Goal: Information Seeking & Learning: Learn about a topic

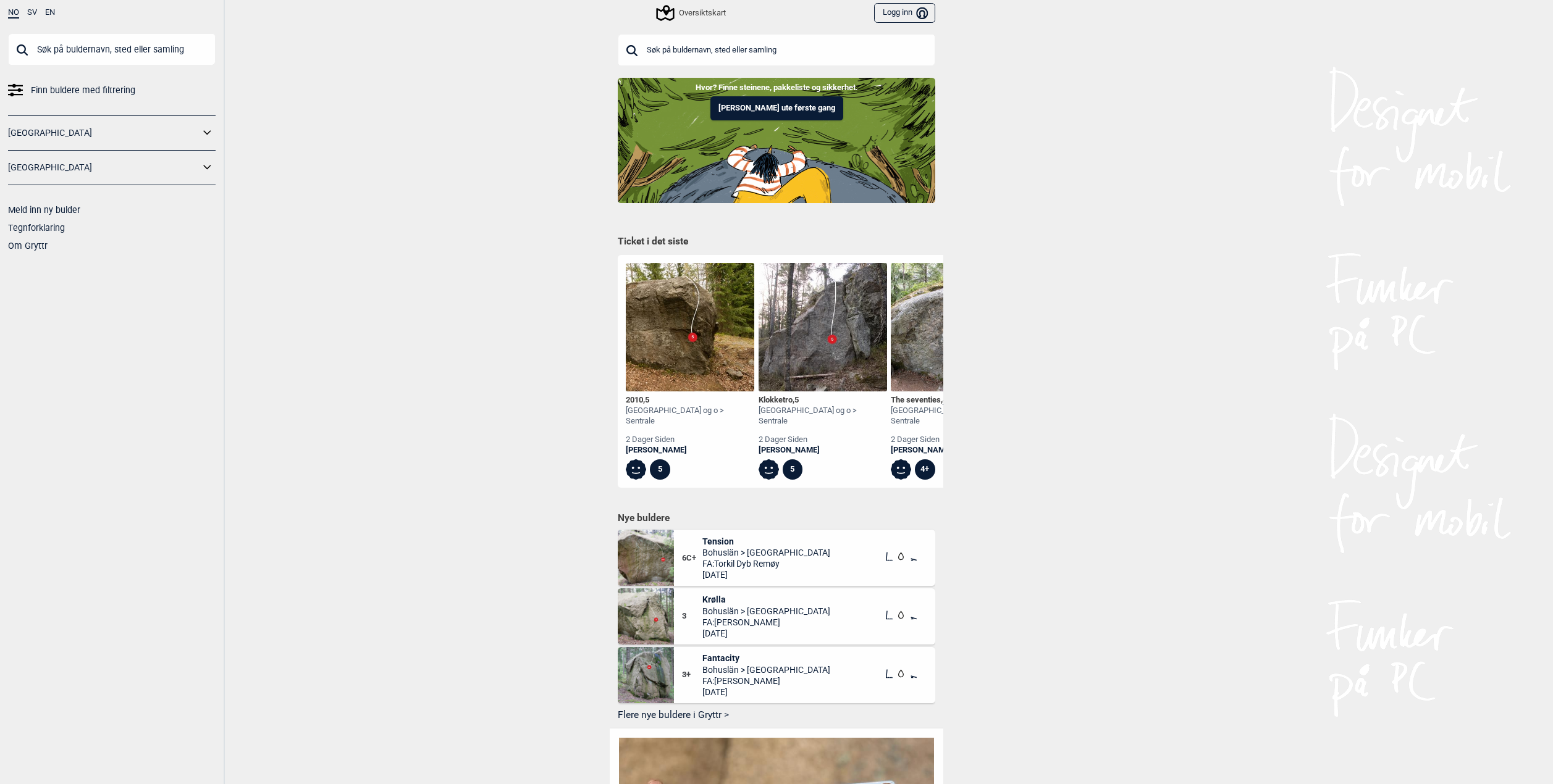
click at [120, 46] on input "text" at bounding box center [112, 49] width 207 height 32
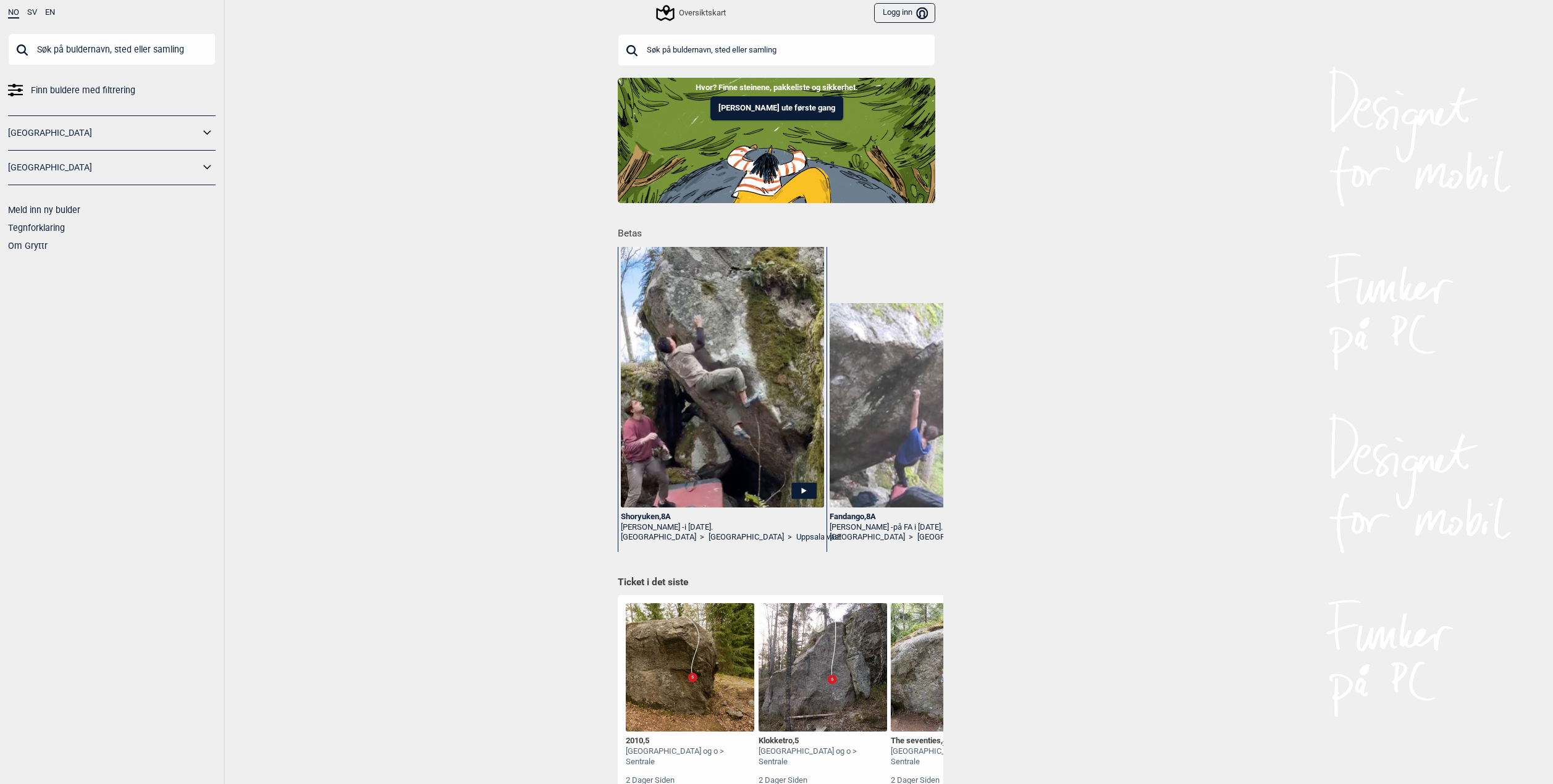
click at [103, 140] on link "[GEOGRAPHIC_DATA]" at bounding box center [104, 133] width 191 height 18
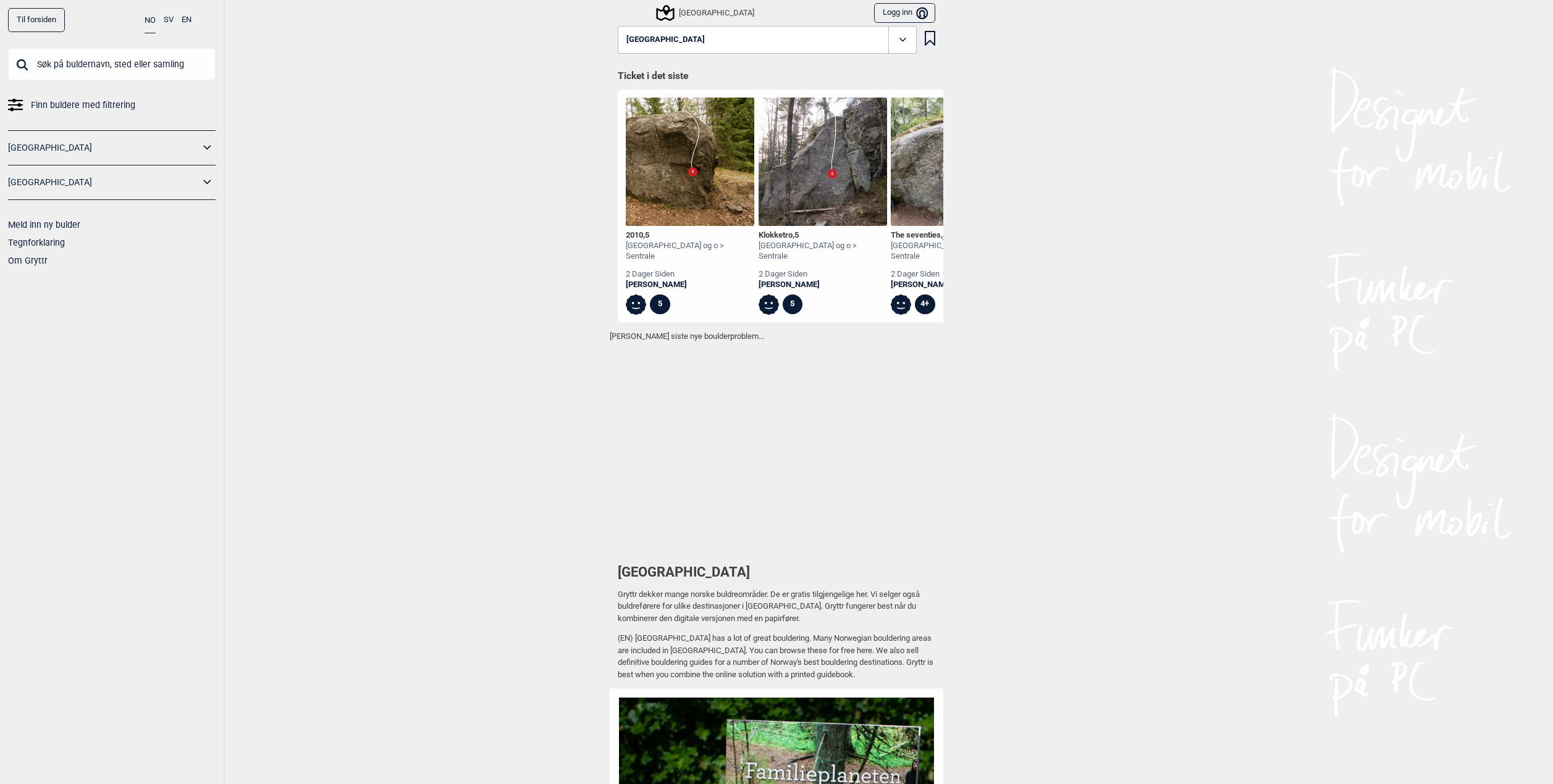
click at [204, 150] on icon at bounding box center [207, 147] width 16 height 18
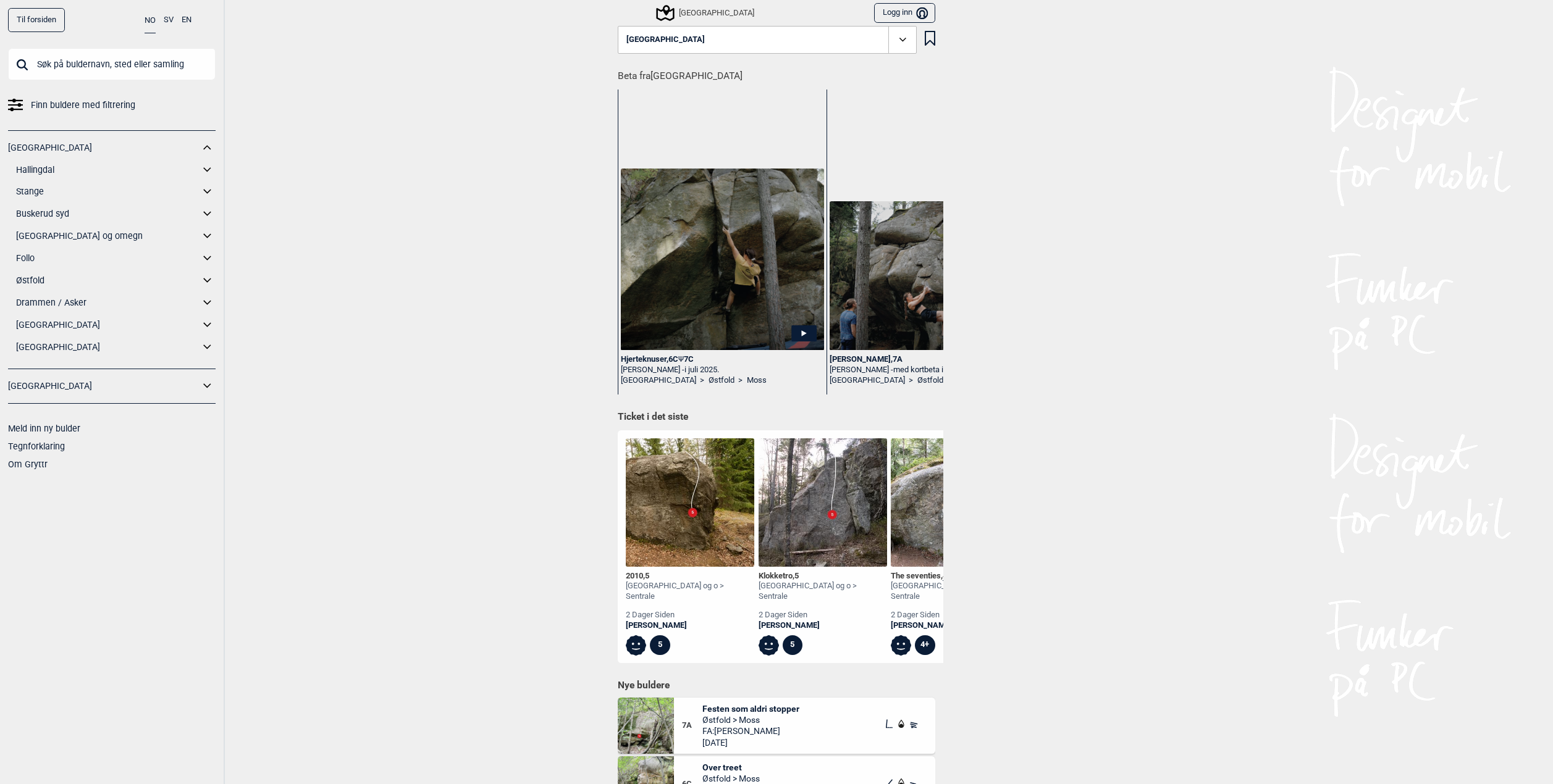
click at [207, 325] on icon at bounding box center [207, 325] width 16 height 18
click at [206, 476] on icon at bounding box center [207, 477] width 16 height 18
click at [52, 392] on link "Nissedal" at bounding box center [120, 391] width 191 height 18
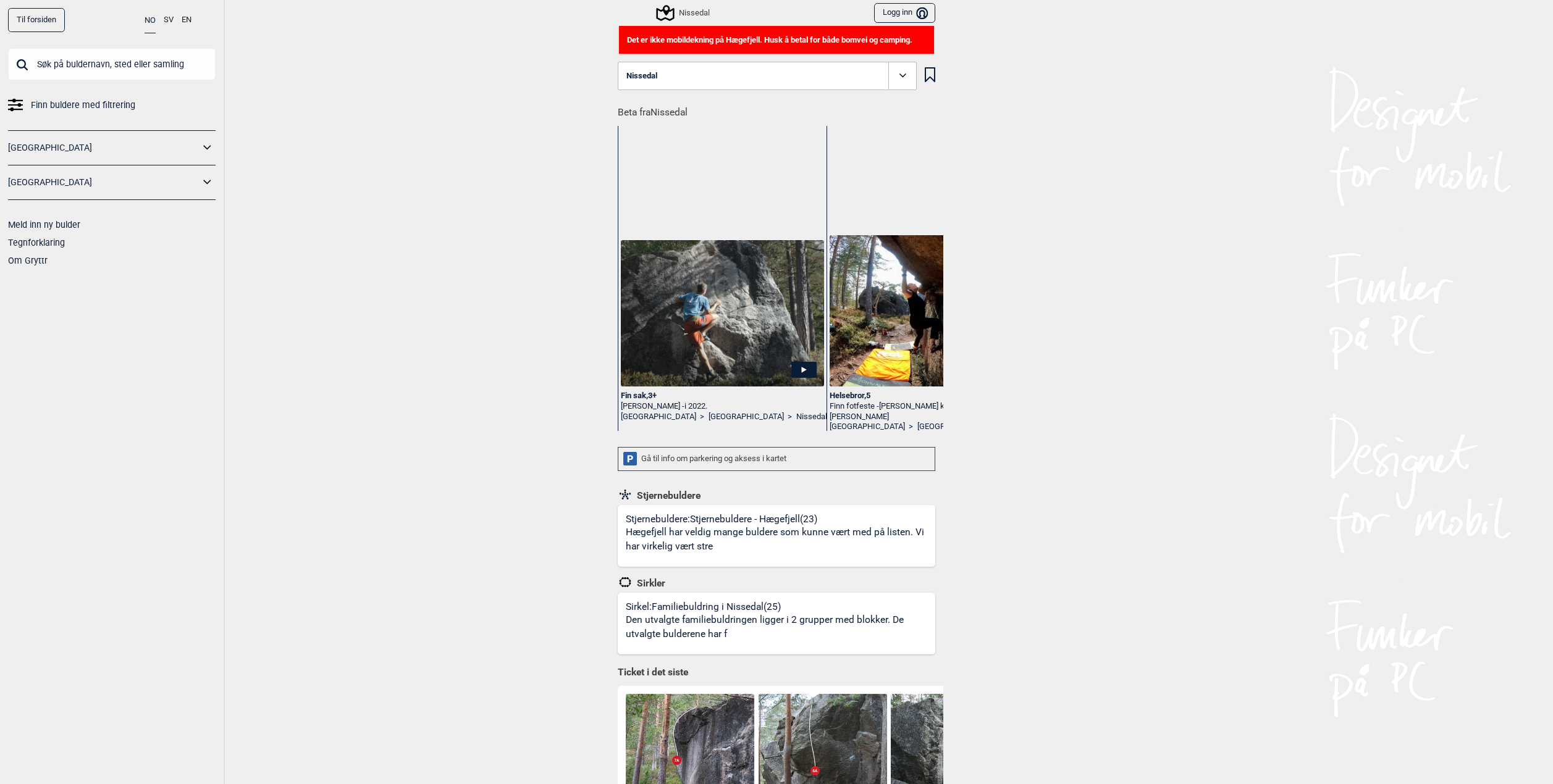
click at [888, 73] on span at bounding box center [903, 76] width 29 height 29
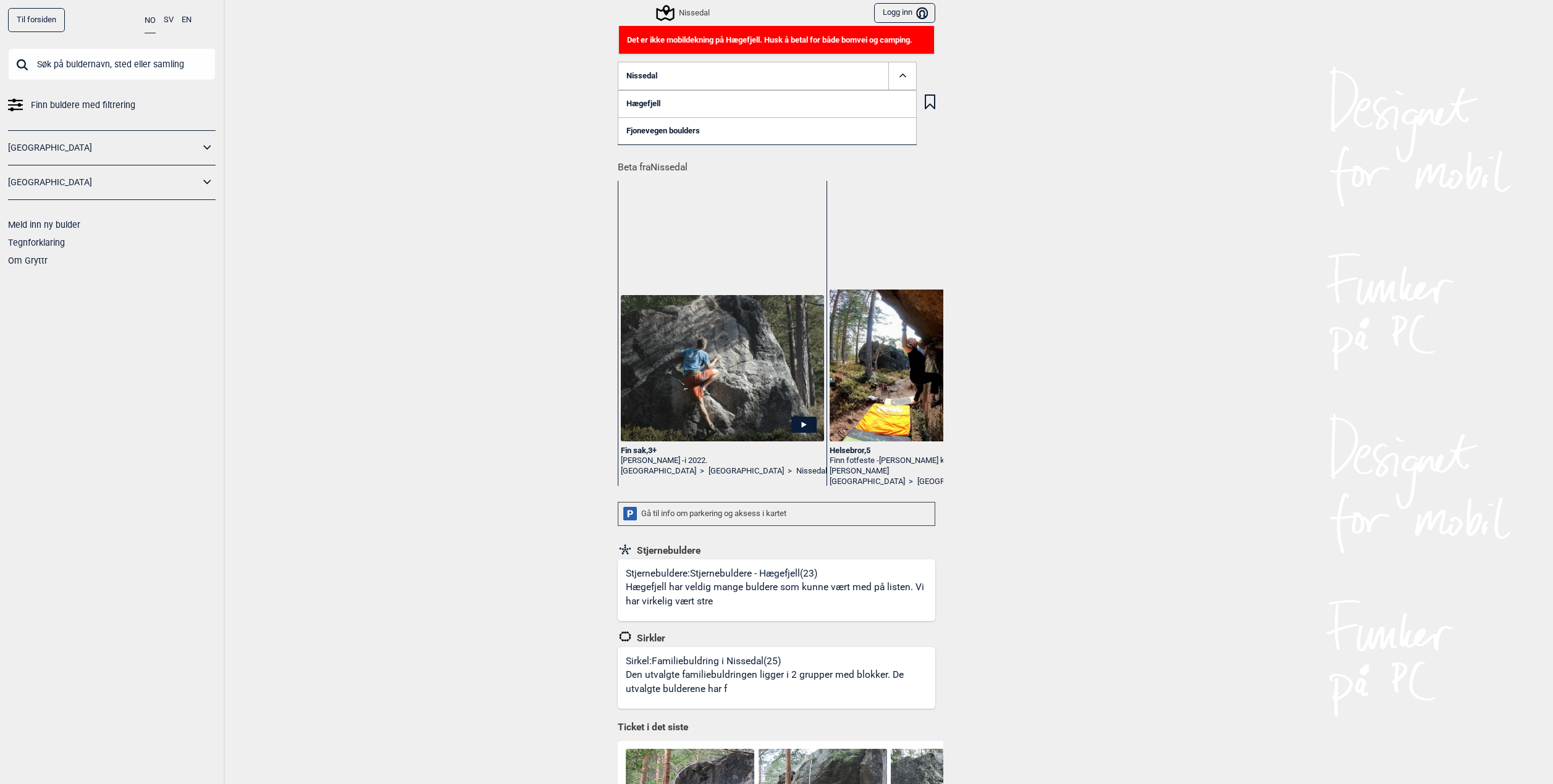
click at [630, 105] on link "Hægefjell" at bounding box center [767, 104] width 299 height 27
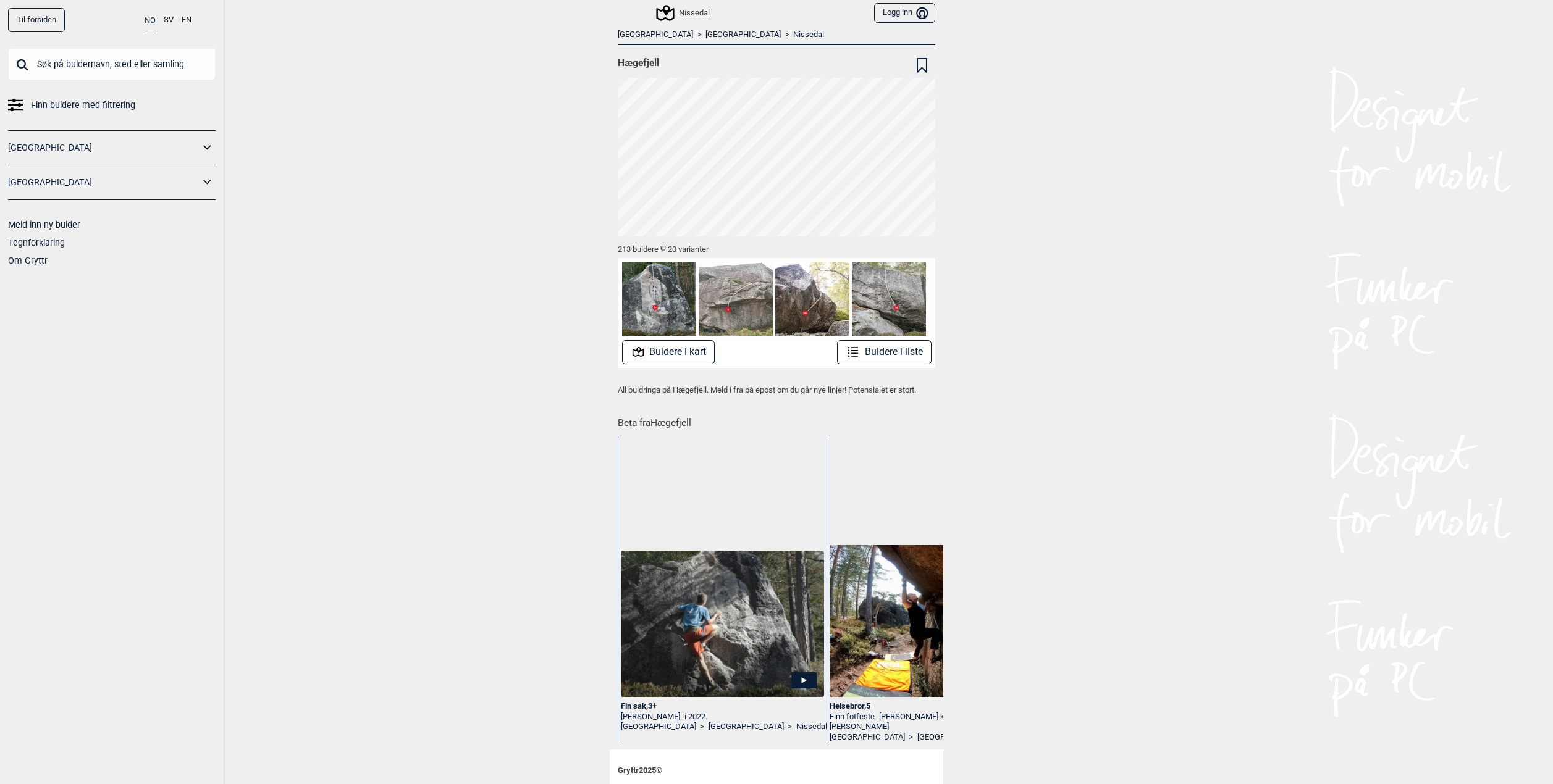
click at [535, 218] on div "Til forsiden NO SV EN Finn buldere med filtrering [GEOGRAPHIC_DATA] [GEOGRAPHIC…" at bounding box center [776, 392] width 1553 height 784
click at [1089, 505] on div "Til forsiden NO SV EN Finn buldere med filtrering [GEOGRAPHIC_DATA] [GEOGRAPHIC…" at bounding box center [776, 392] width 1553 height 784
click at [641, 355] on button "Buldere i kart" at bounding box center [669, 352] width 93 height 24
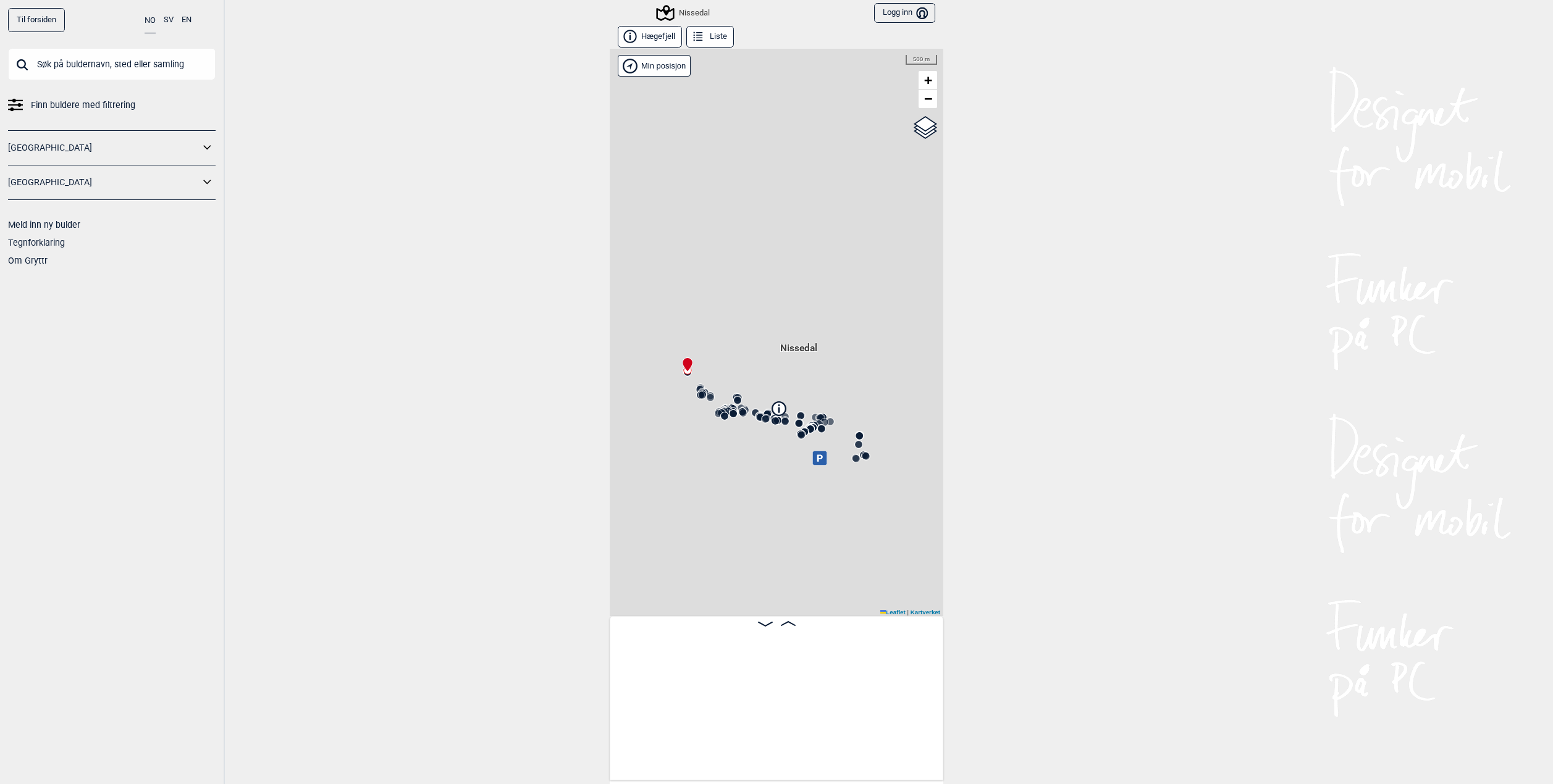
scroll to position [0, 97]
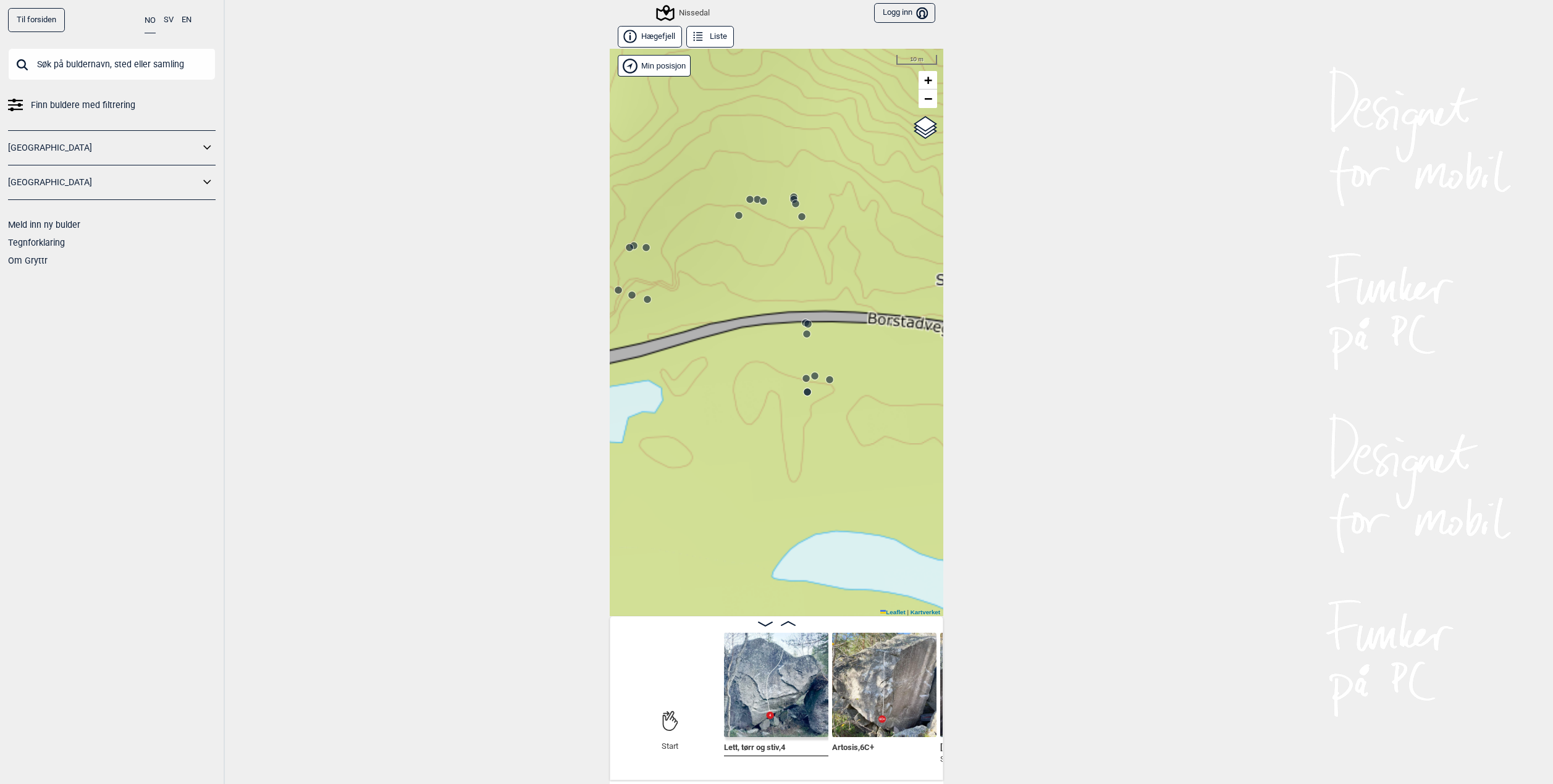
click at [644, 303] on circle at bounding box center [647, 299] width 7 height 7
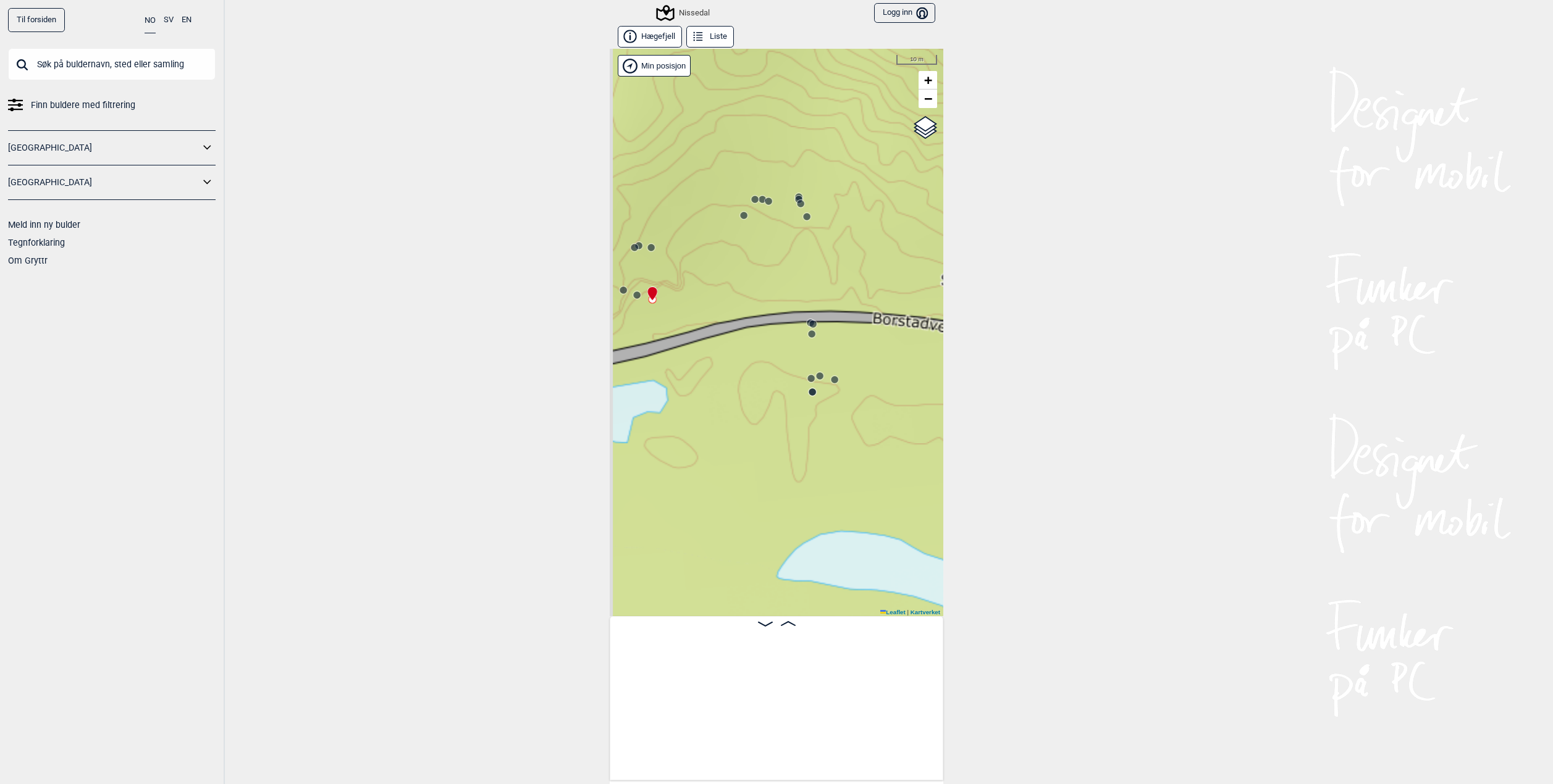
scroll to position [0, 5230]
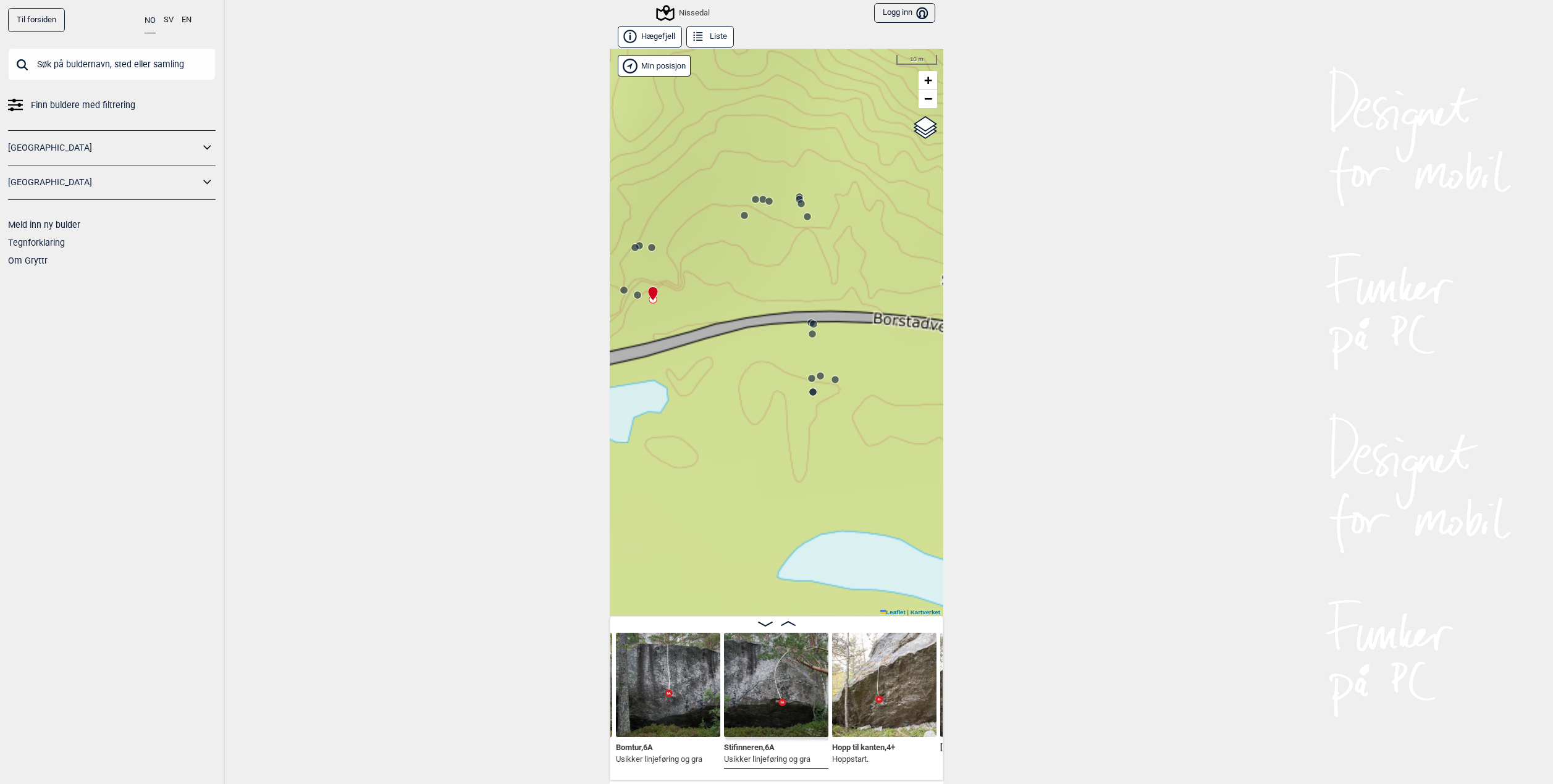
click at [635, 302] on div "Nissedal" at bounding box center [776, 332] width 334 height 567
click at [632, 300] on div "Nissedal" at bounding box center [776, 332] width 334 height 567
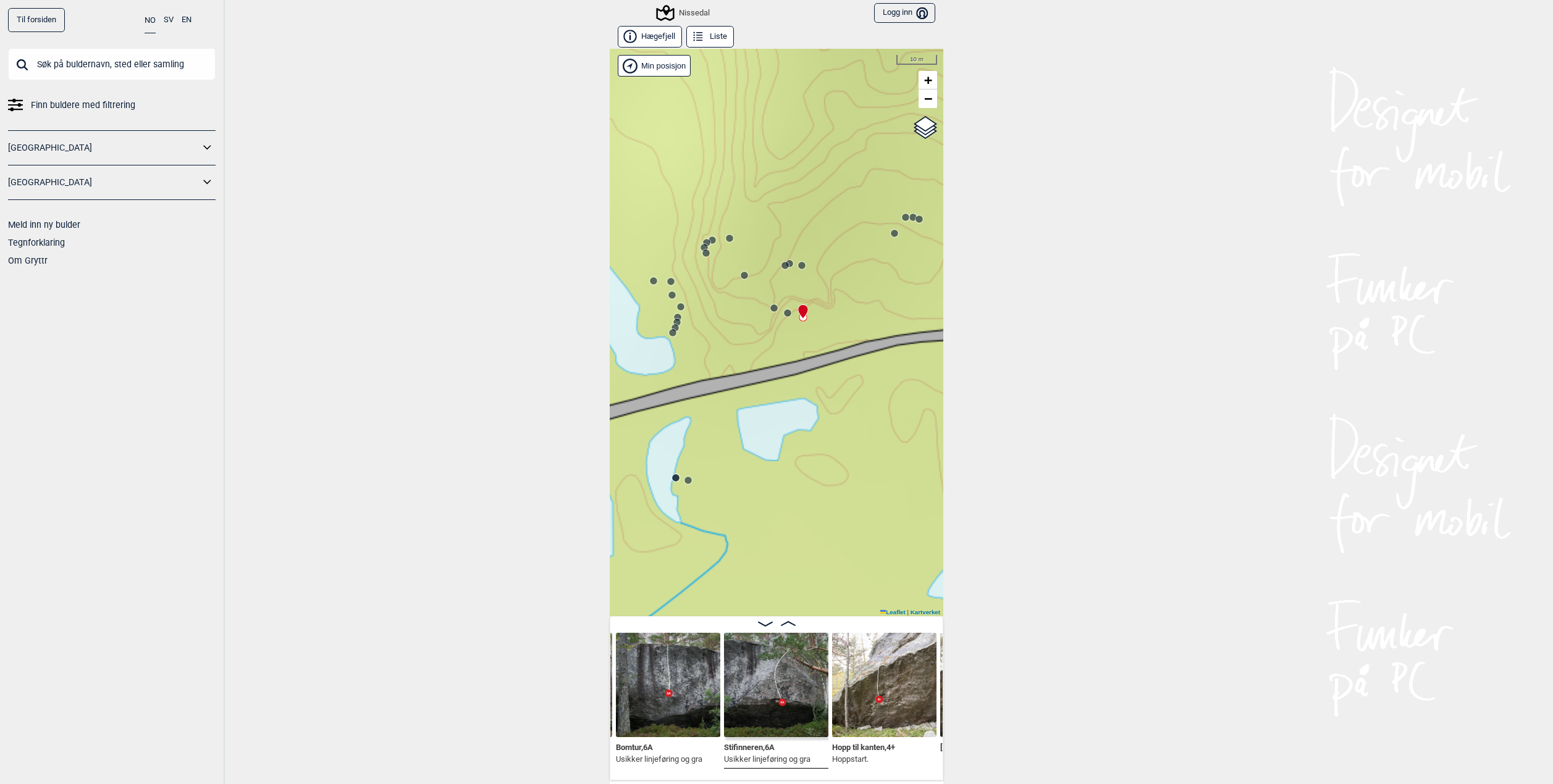
drag, startPoint x: 737, startPoint y: 323, endPoint x: 882, endPoint y: 340, distance: 146.0
click at [888, 340] on div "Nissedal" at bounding box center [776, 332] width 334 height 567
click at [776, 312] on div "Nissedal" at bounding box center [776, 332] width 334 height 567
click at [771, 312] on circle at bounding box center [775, 308] width 8 height 8
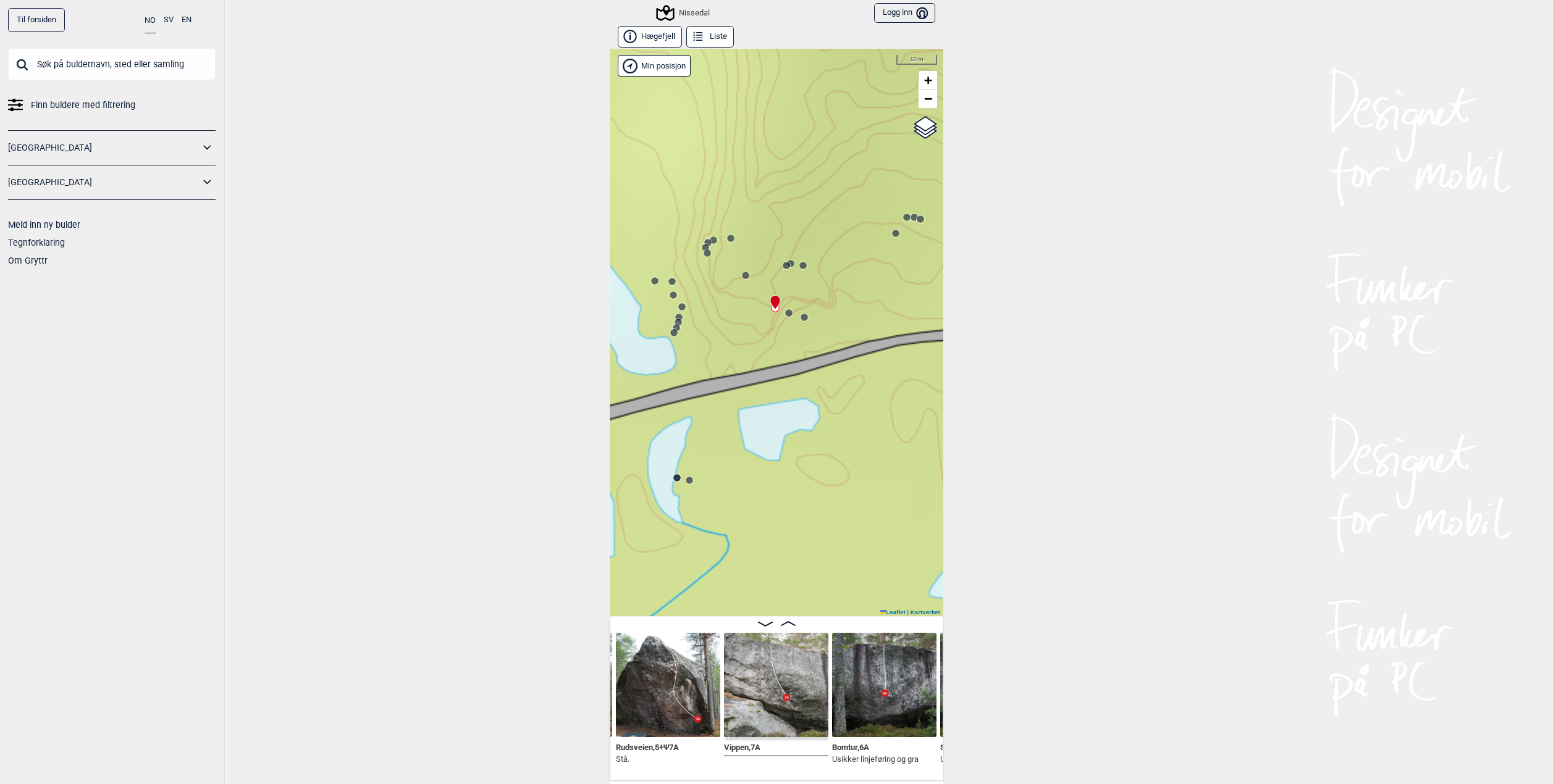
click at [684, 698] on img at bounding box center [668, 684] width 104 height 104
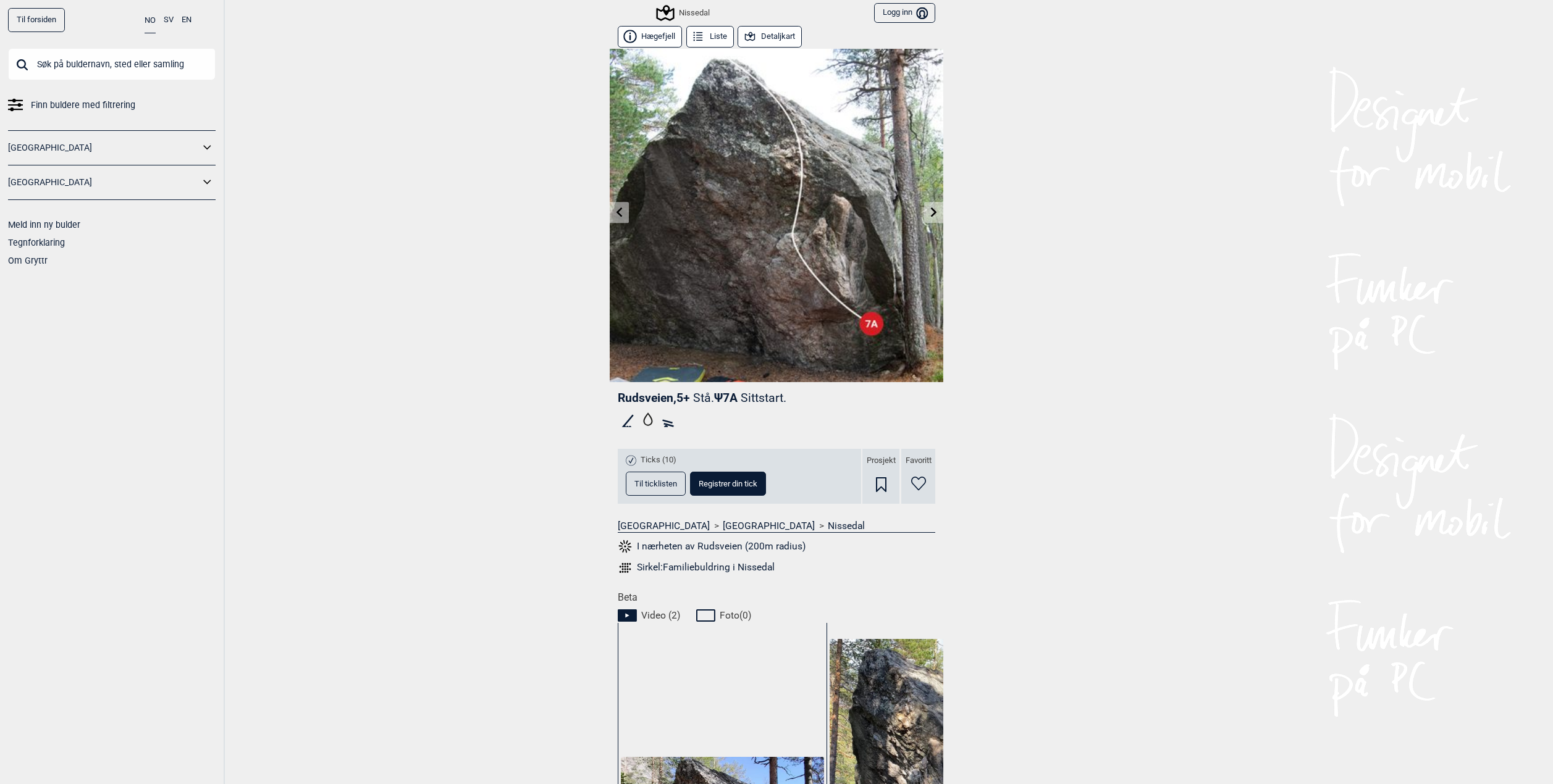
scroll to position [186, 0]
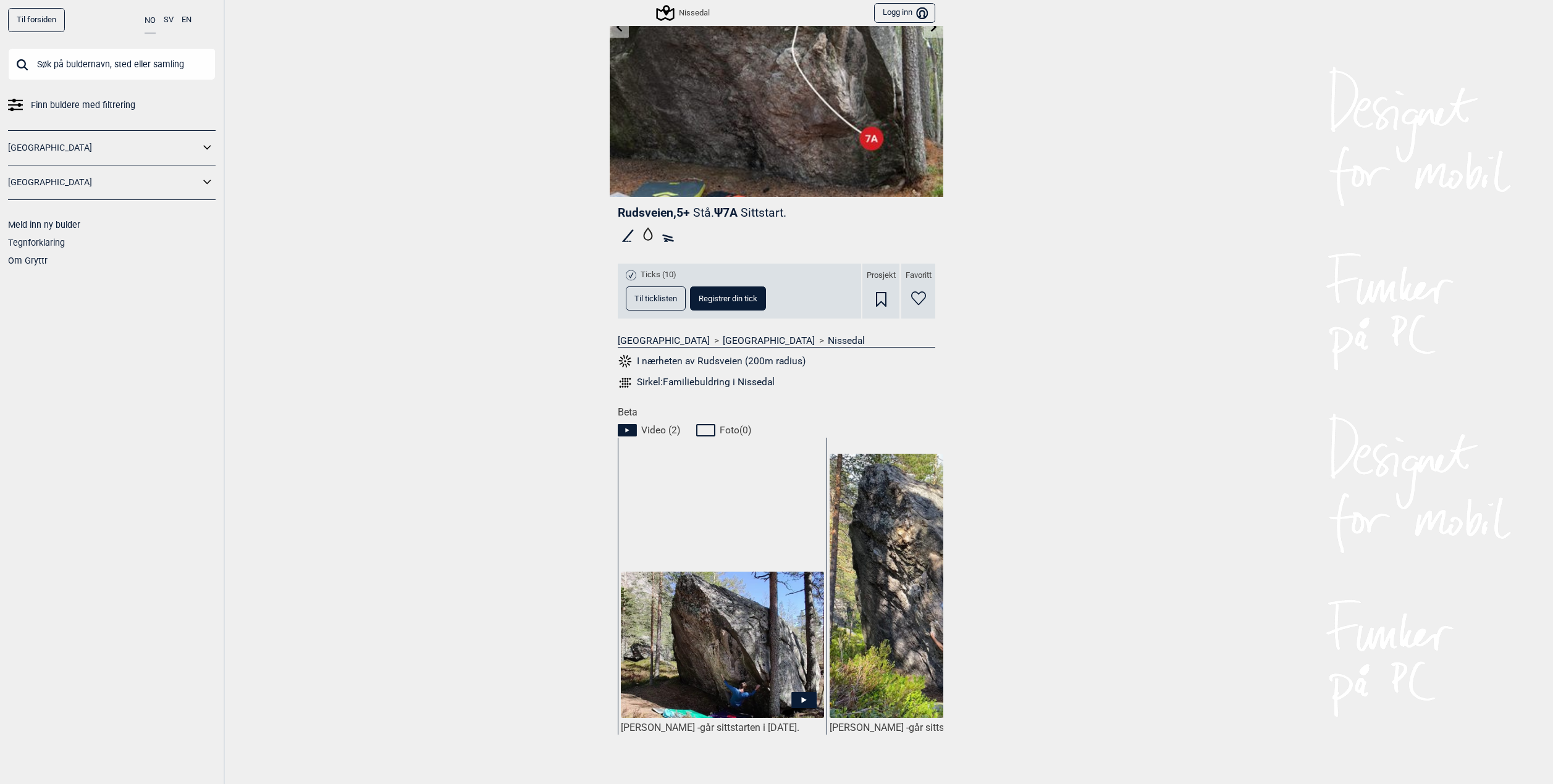
click at [737, 633] on img at bounding box center [722, 645] width 203 height 147
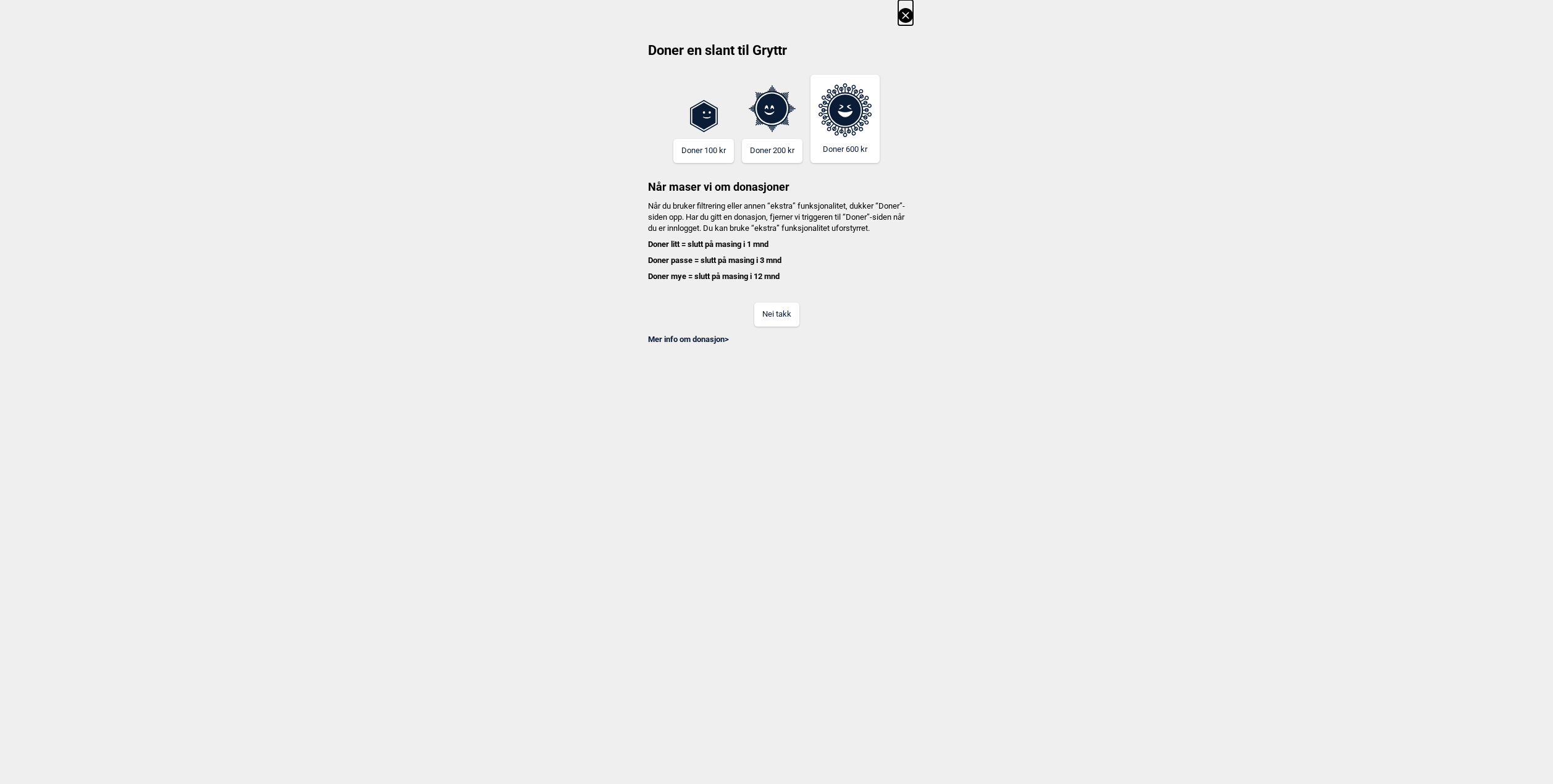
click at [908, 10] on icon at bounding box center [905, 15] width 15 height 15
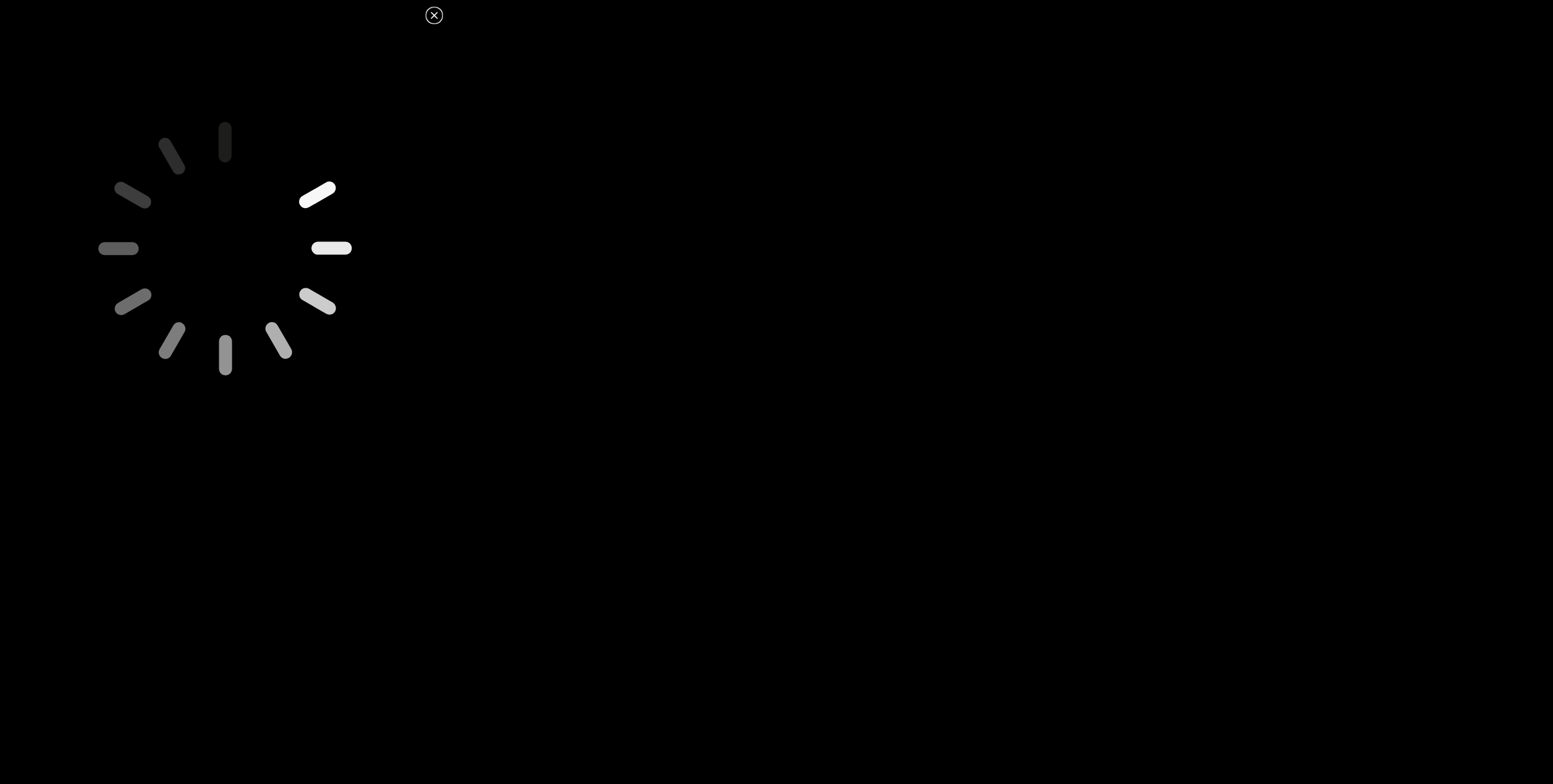
click at [429, 18] on icon at bounding box center [434, 15] width 15 height 15
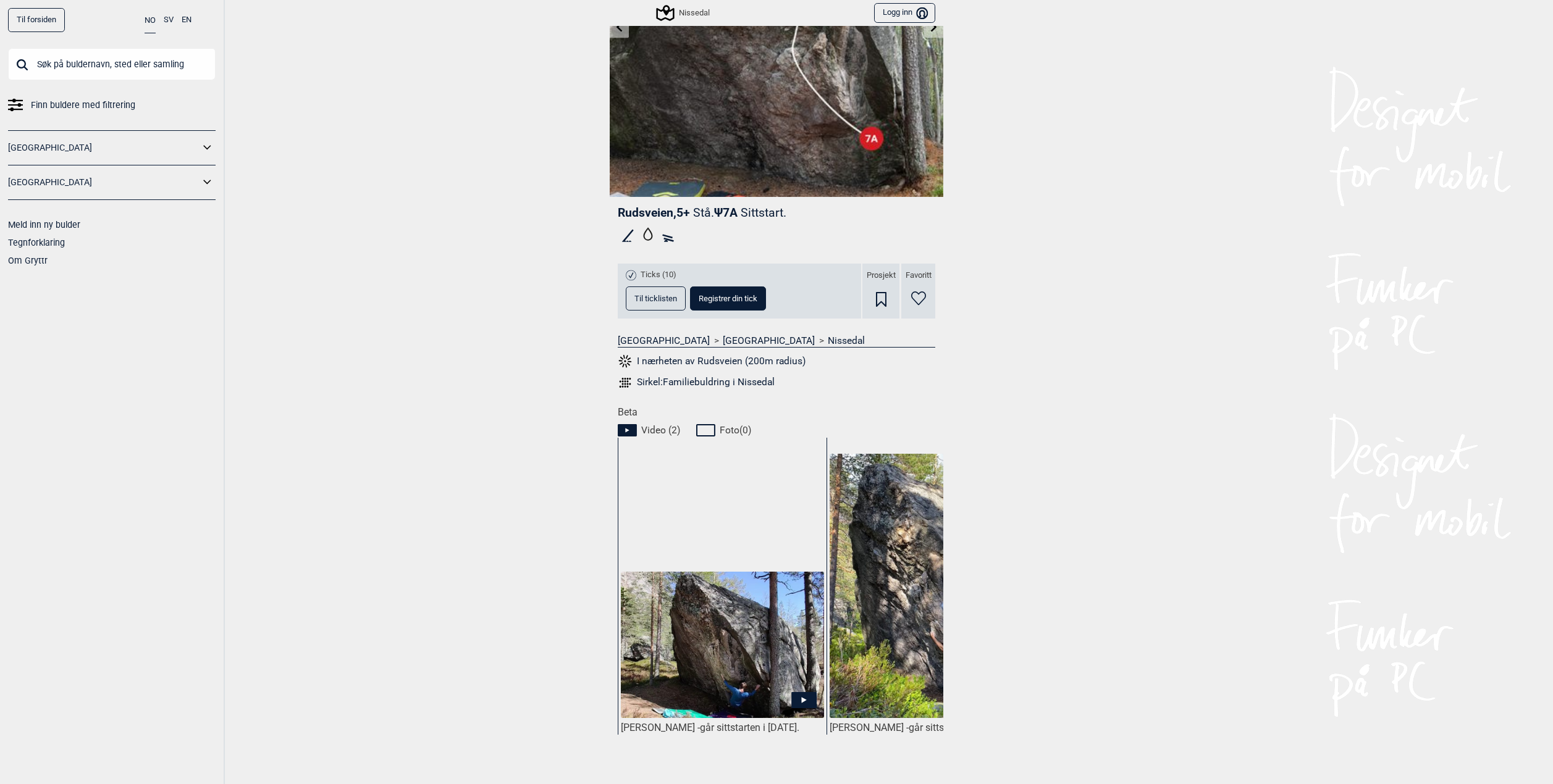
click at [445, 442] on div "Til forsiden NO SV EN Finn buldere med filtrering [GEOGRAPHIC_DATA] [GEOGRAPHIC…" at bounding box center [776, 392] width 1553 height 784
